Goal: Information Seeking & Learning: Learn about a topic

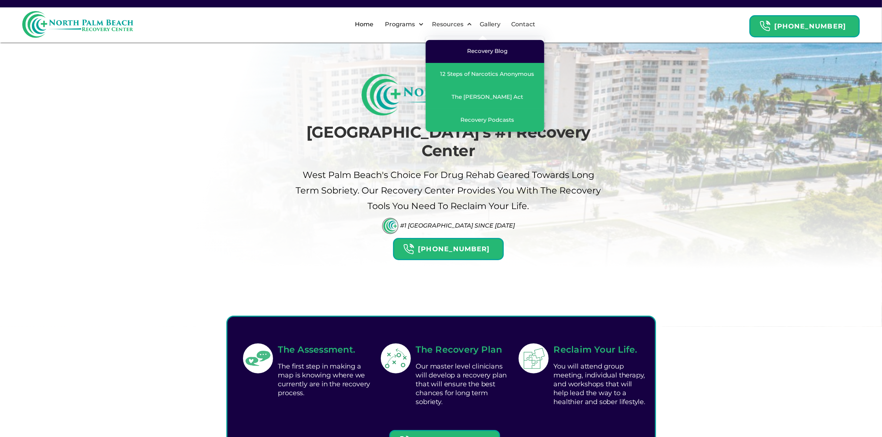
click at [476, 51] on div "Recovery Blog" at bounding box center [485, 51] width 104 height 8
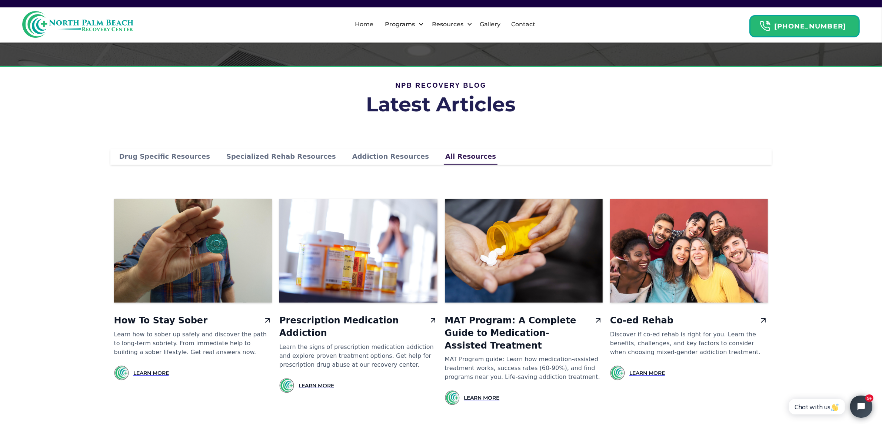
scroll to position [278, 0]
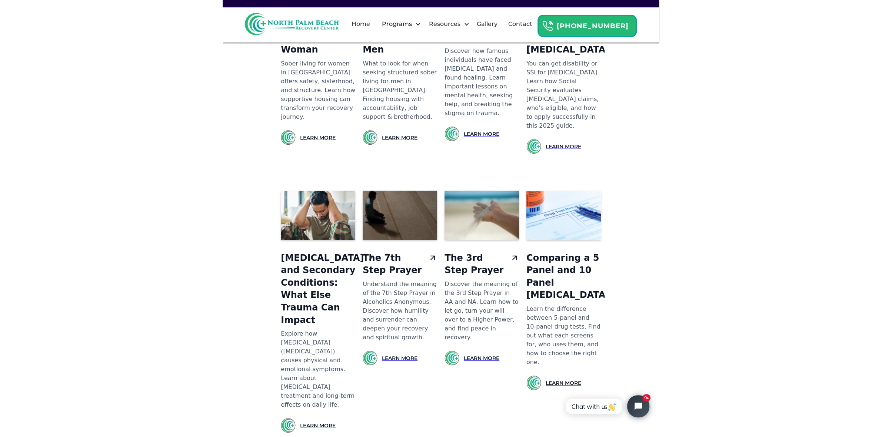
scroll to position [950, 0]
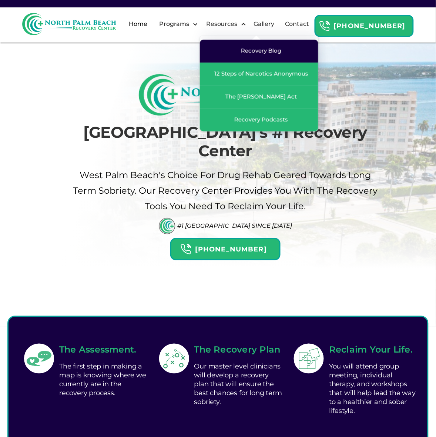
click at [264, 54] on div "Recovery Blog" at bounding box center [261, 50] width 40 height 7
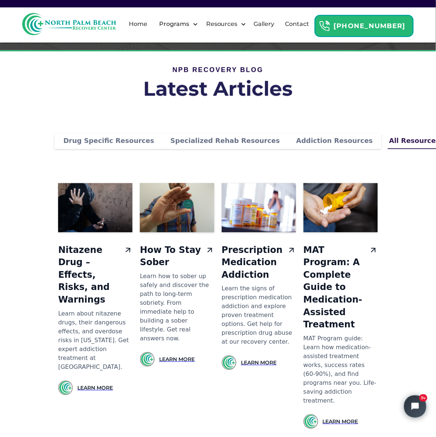
click at [93, 249] on h3 "Nitazene Drug – Effects, Risks, and Warnings" at bounding box center [89, 275] width 63 height 62
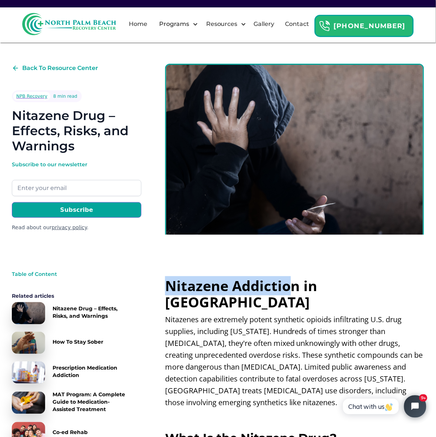
drag, startPoint x: 168, startPoint y: 284, endPoint x: 291, endPoint y: 286, distance: 123.3
click at [291, 286] on h1 "Nitazene Addiction in [GEOGRAPHIC_DATA]" at bounding box center [294, 294] width 259 height 33
click at [170, 284] on h1 "Nitazene Addiction in [GEOGRAPHIC_DATA]" at bounding box center [294, 294] width 259 height 33
drag, startPoint x: 167, startPoint y: 287, endPoint x: 298, endPoint y: 288, distance: 131.1
click at [298, 288] on h1 "Nitazene Addiction in [GEOGRAPHIC_DATA]" at bounding box center [294, 294] width 259 height 33
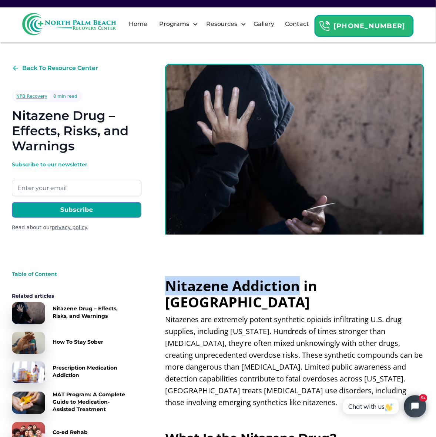
copy h1 "Nitazene Addiction"
